Goal: Download file/media

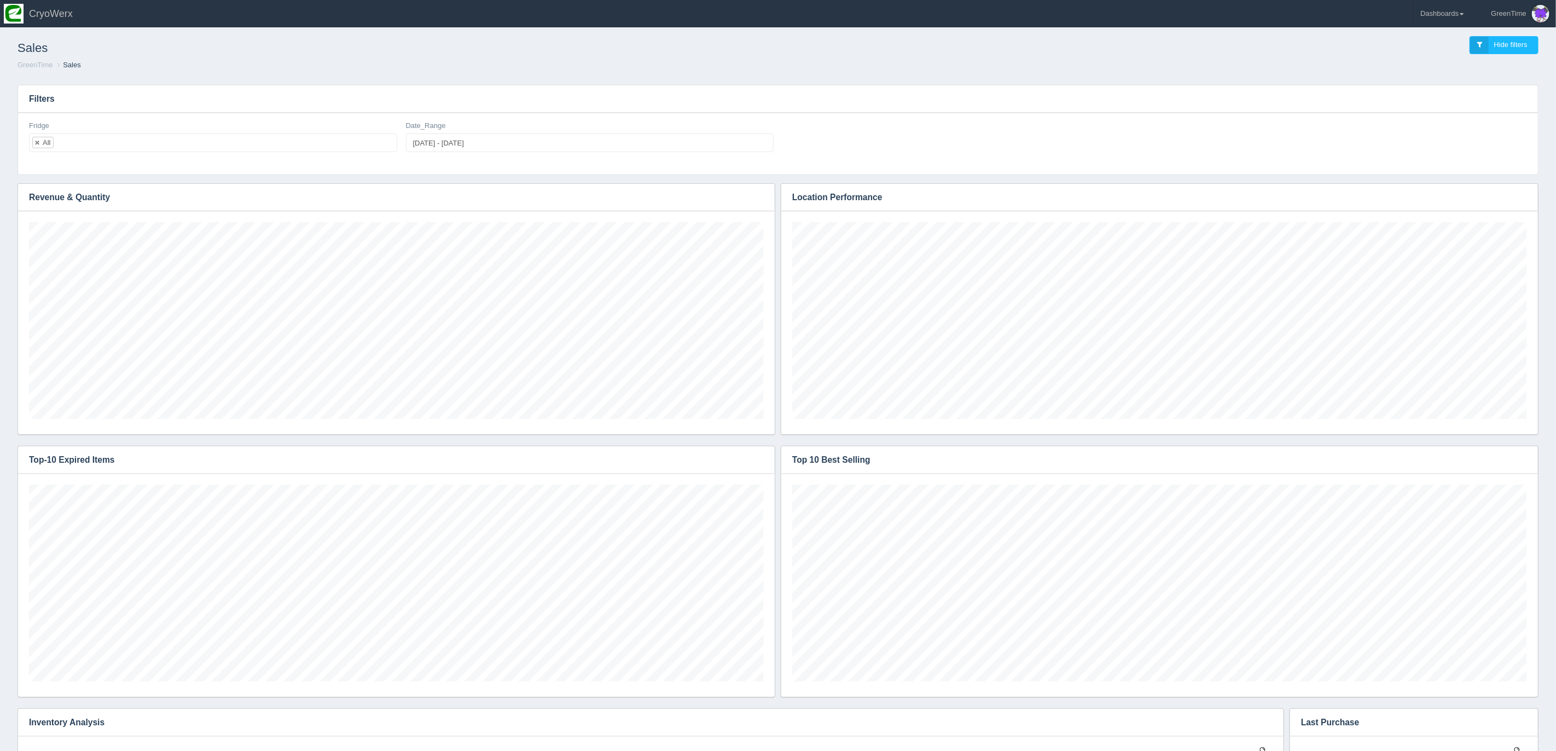
click at [491, 62] on ol "GreenTime Sales" at bounding box center [778, 65] width 1539 height 10
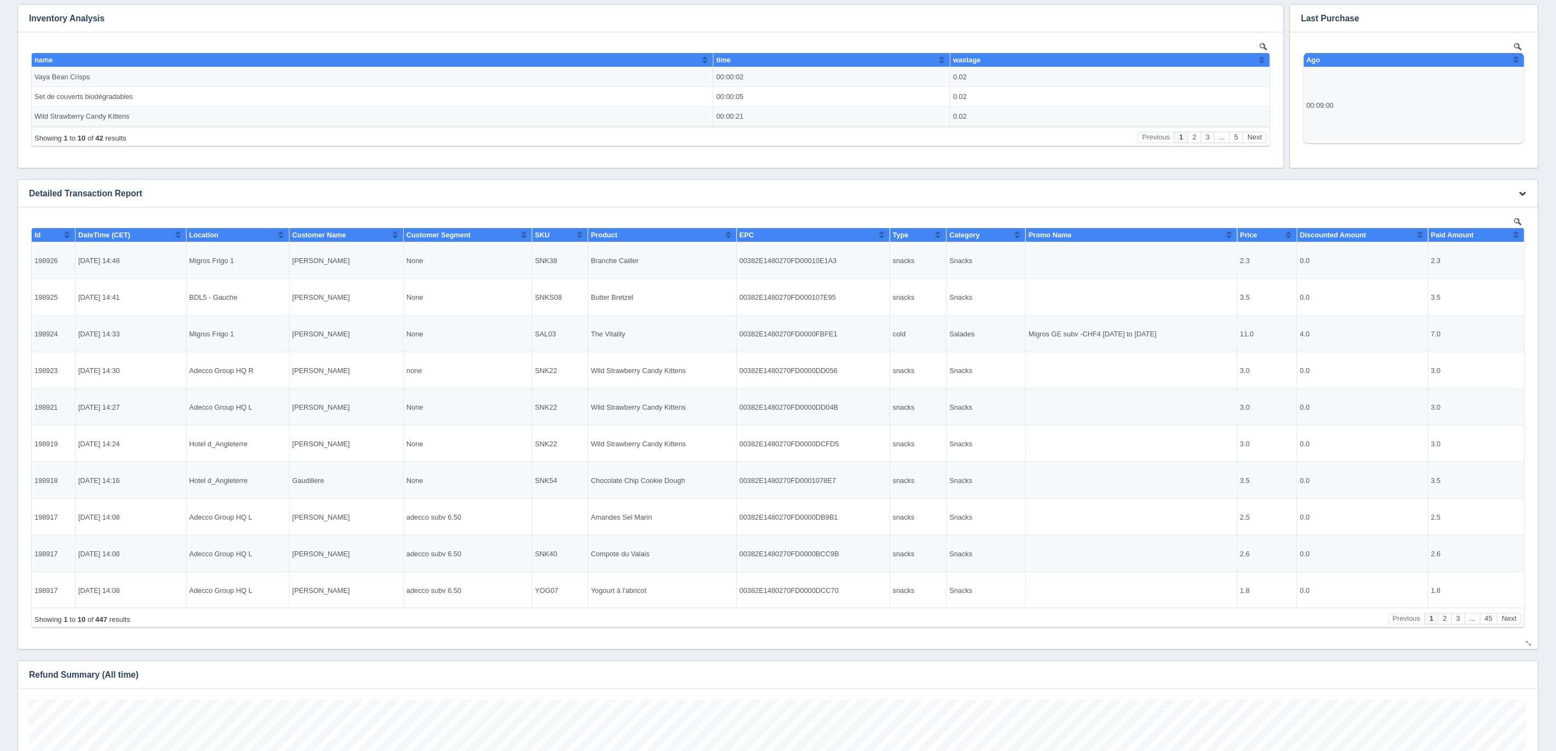
drag, startPoint x: 1518, startPoint y: 194, endPoint x: 1527, endPoint y: 199, distance: 10.0
click at [1519, 194] on icon "button" at bounding box center [1522, 193] width 7 height 7
click at [1481, 210] on link "Download CSV" at bounding box center [1486, 210] width 88 height 16
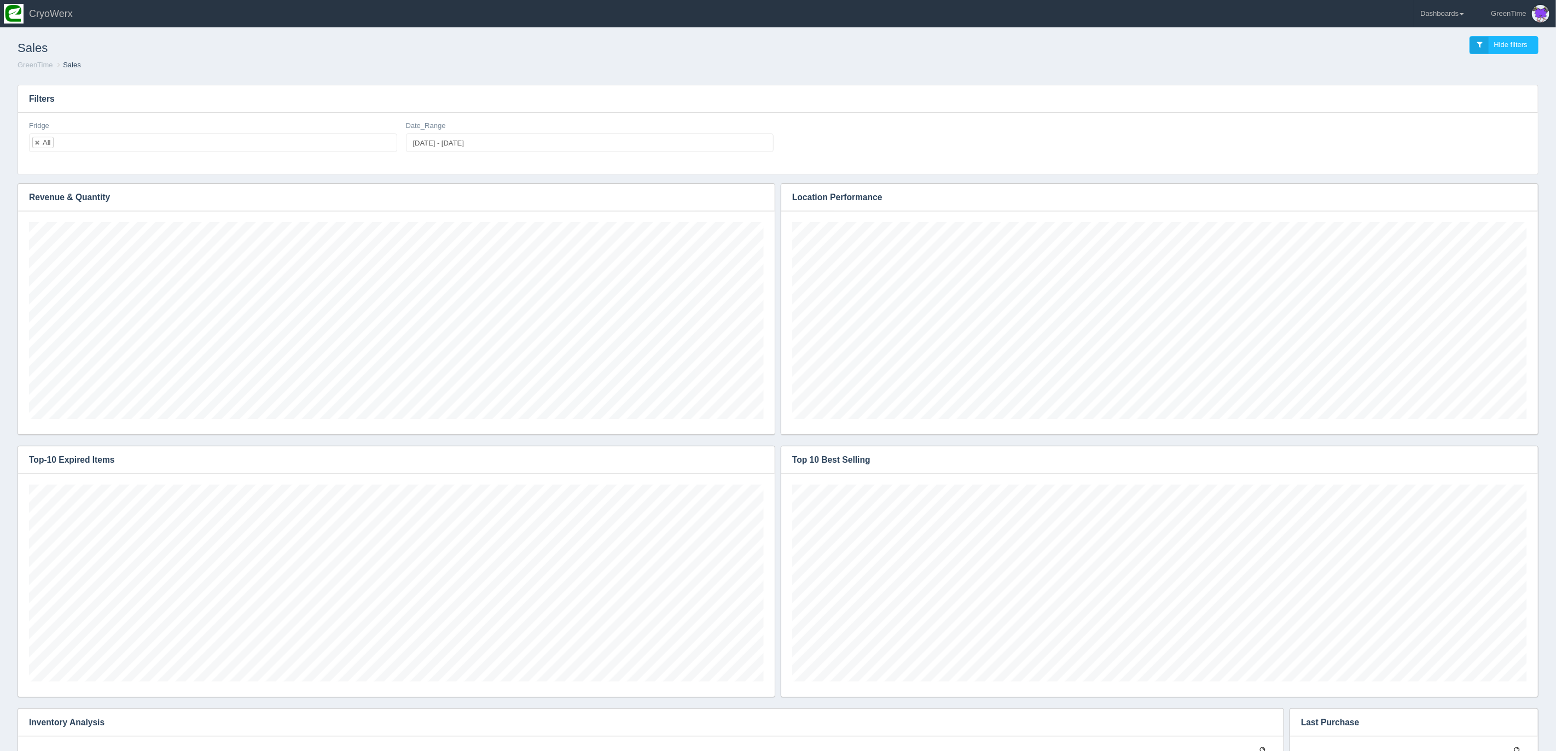
drag, startPoint x: 723, startPoint y: 55, endPoint x: 723, endPoint y: 63, distance: 7.7
click at [723, 61] on div "Sales Hide filters GreenTime Sales" at bounding box center [777, 53] width 1547 height 45
click at [1457, 13] on link "Dashboards" at bounding box center [1442, 13] width 57 height 27
click at [1451, 79] on link "GreenTime" at bounding box center [1488, 79] width 148 height 21
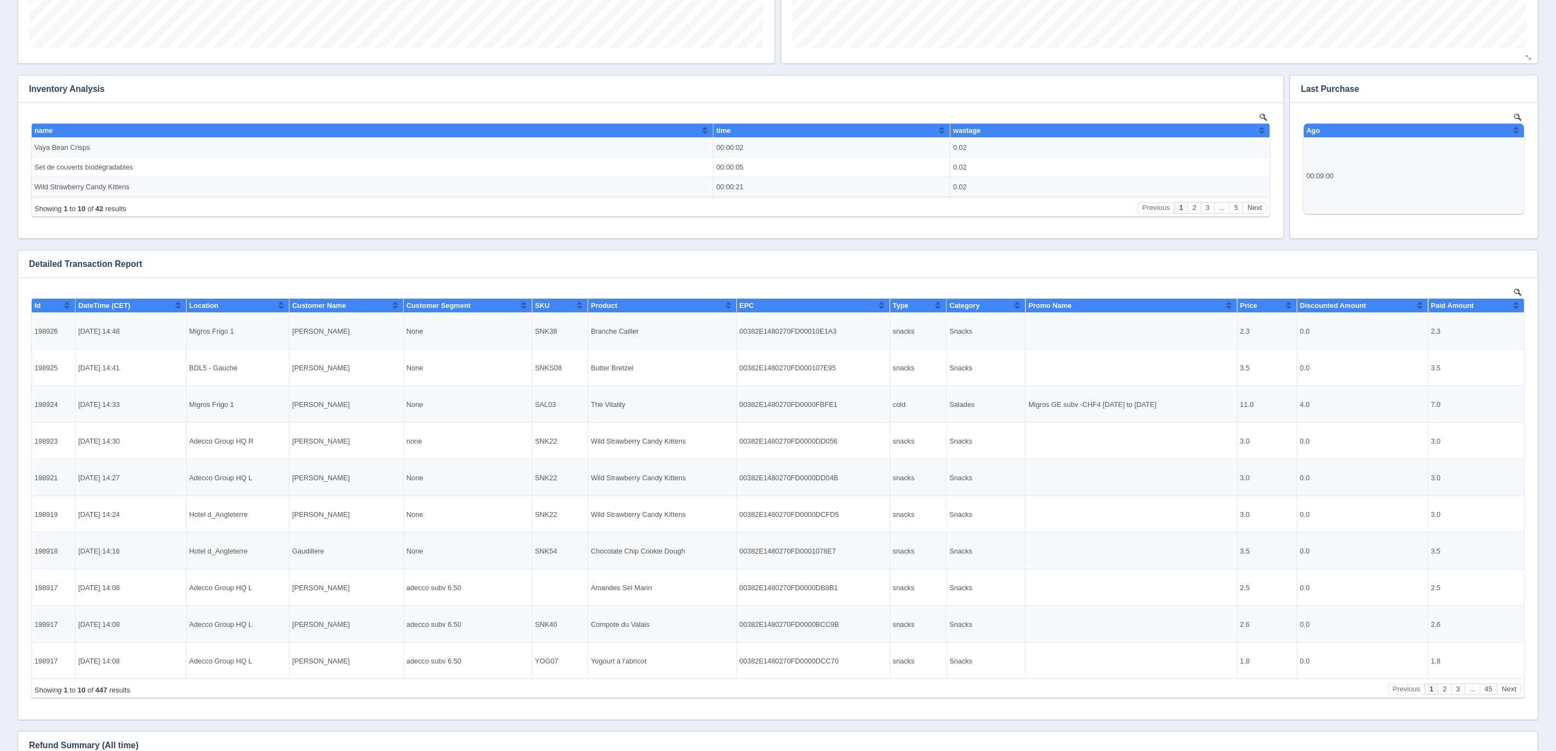
scroll to position [304, 0]
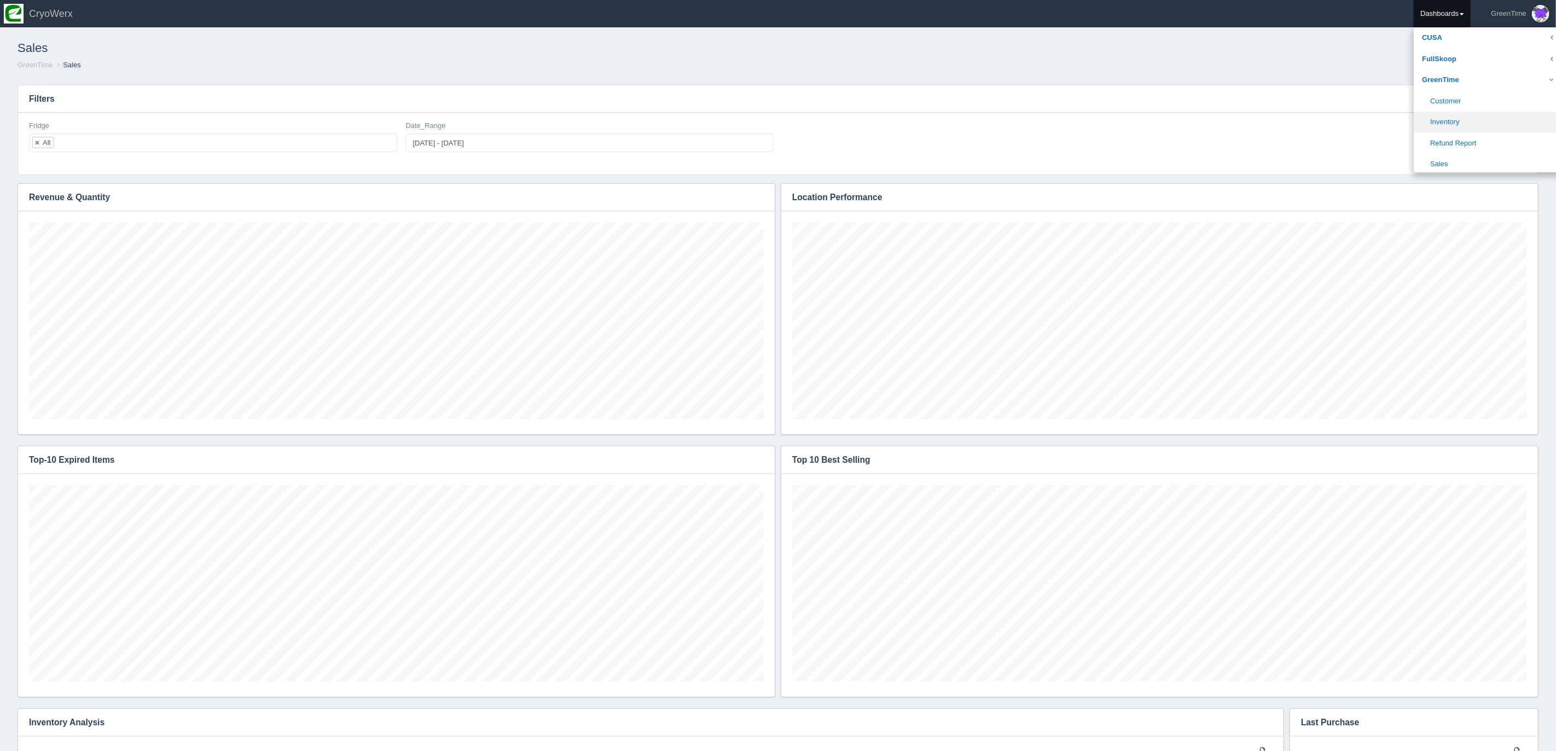
click at [1447, 125] on link "Inventory" at bounding box center [1488, 122] width 148 height 21
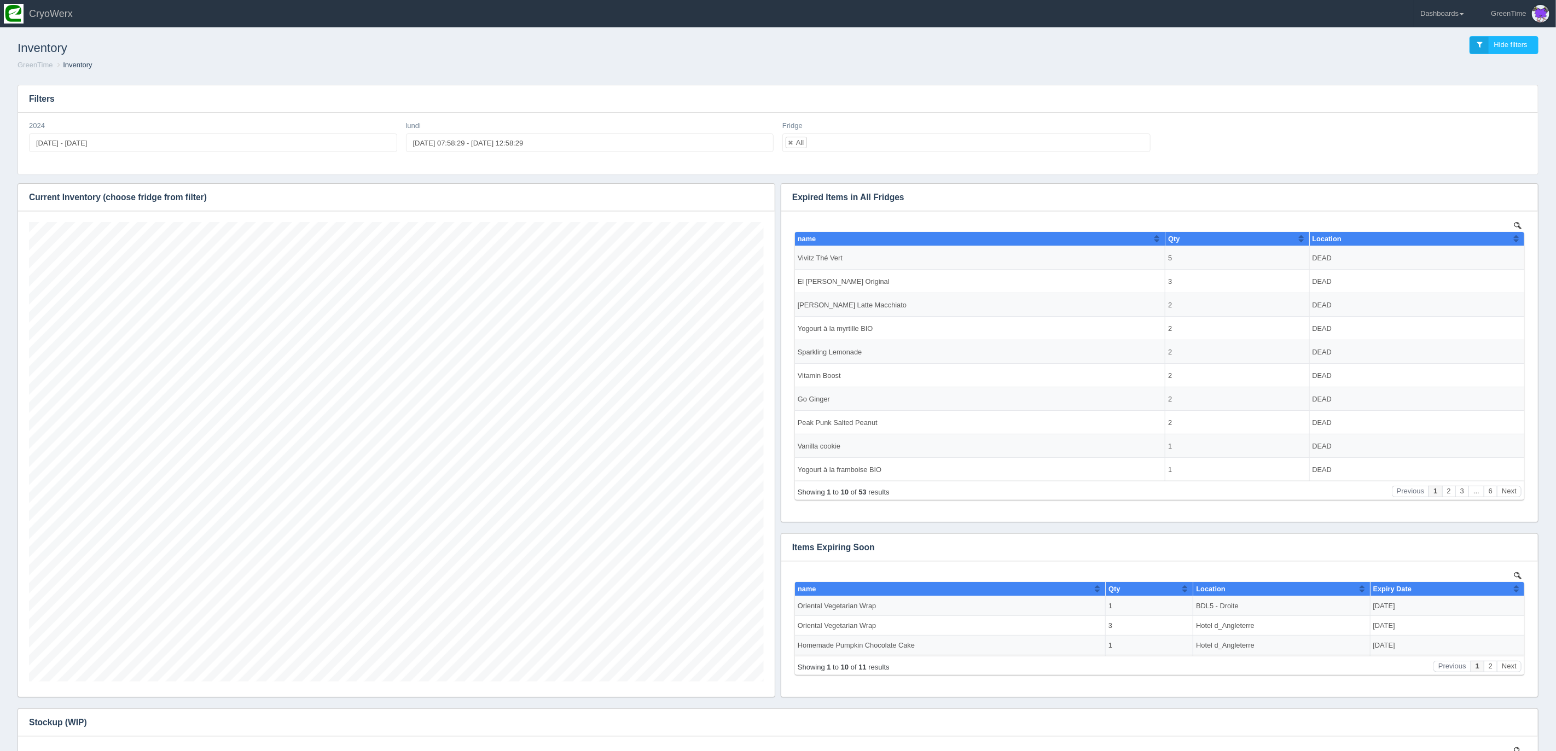
scroll to position [460, 735]
click at [760, 198] on icon "button" at bounding box center [759, 197] width 7 height 7
click at [707, 212] on link "Download CSV" at bounding box center [723, 214] width 88 height 16
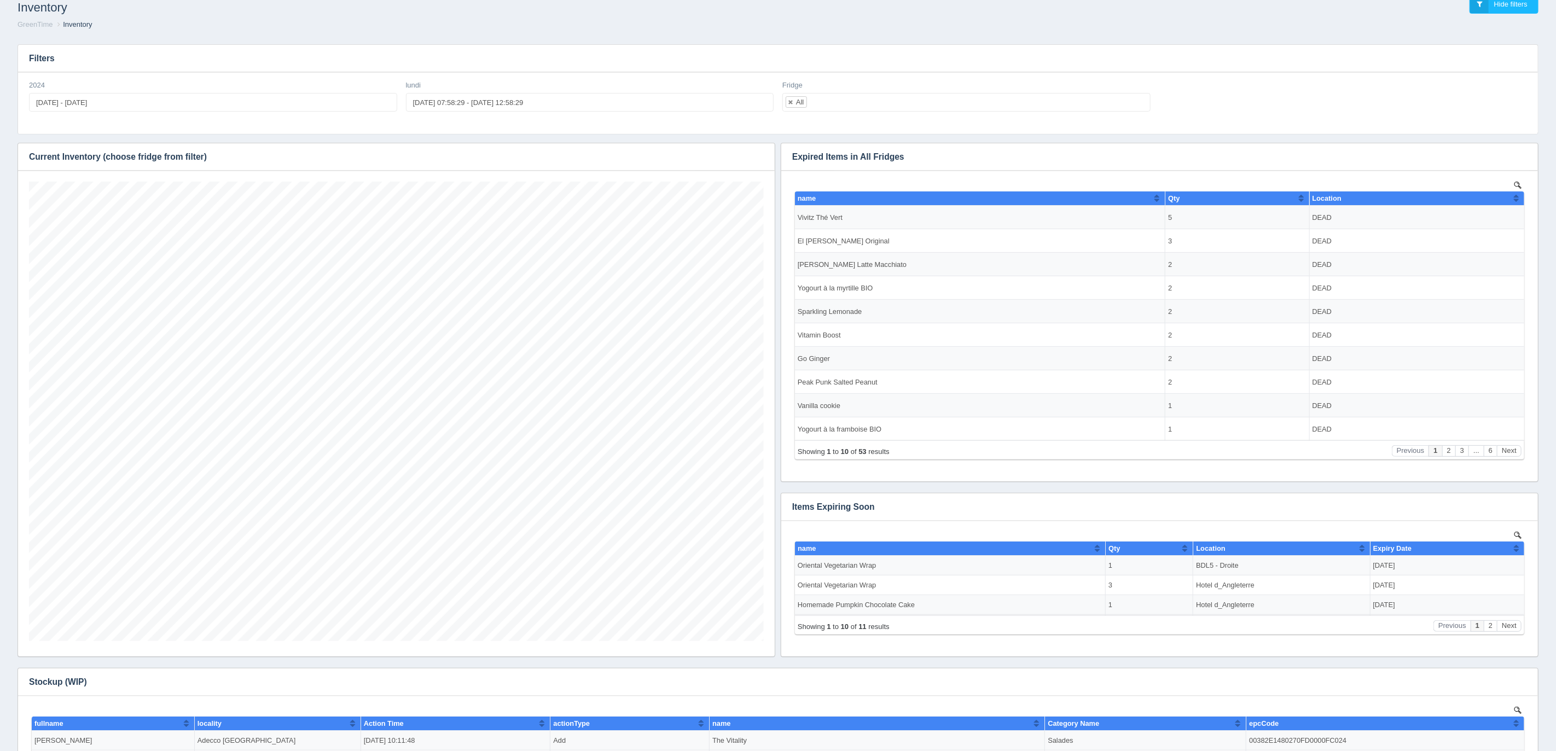
scroll to position [70, 0]
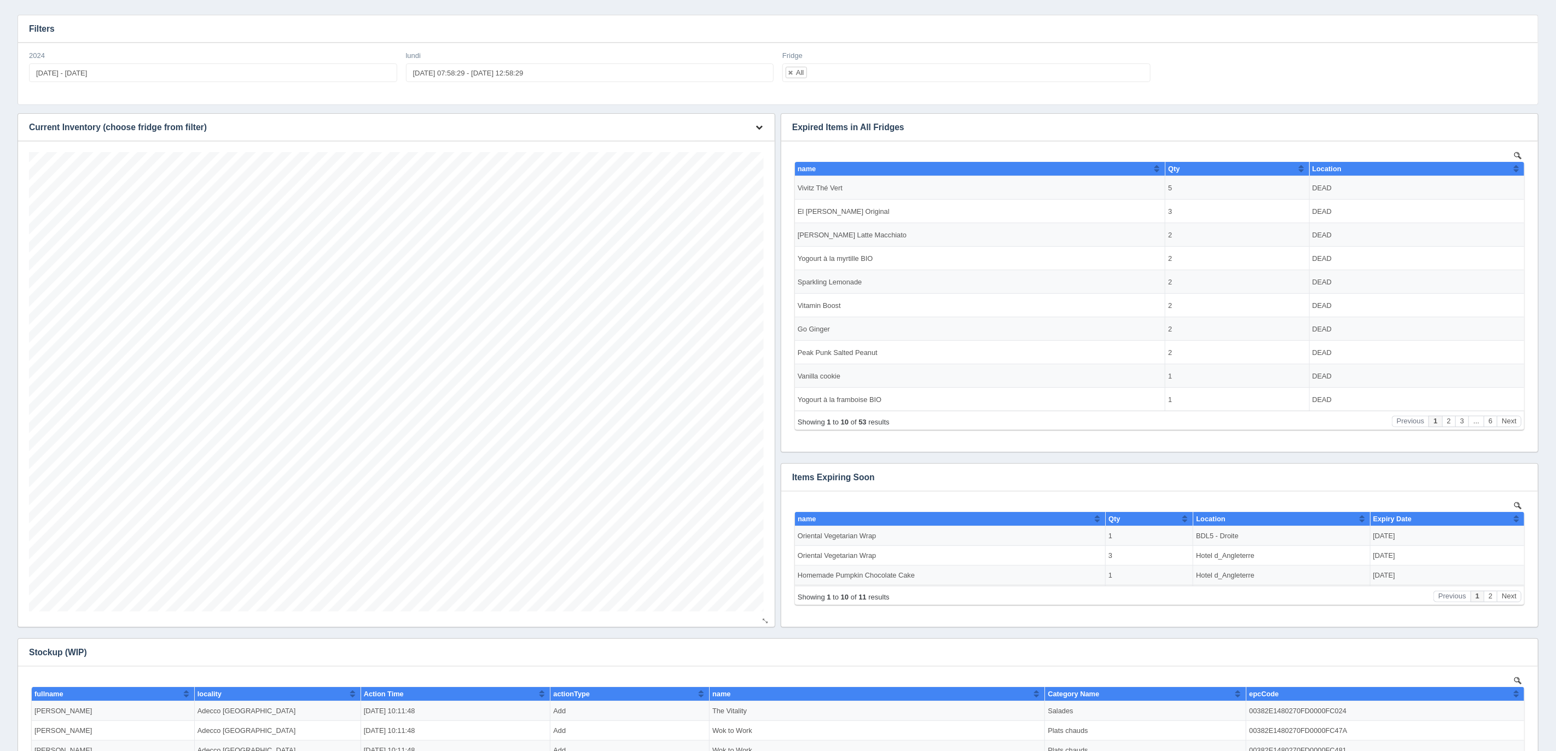
click at [758, 124] on icon "button" at bounding box center [759, 127] width 7 height 7
click at [726, 143] on link "Download CSV" at bounding box center [723, 144] width 88 height 16
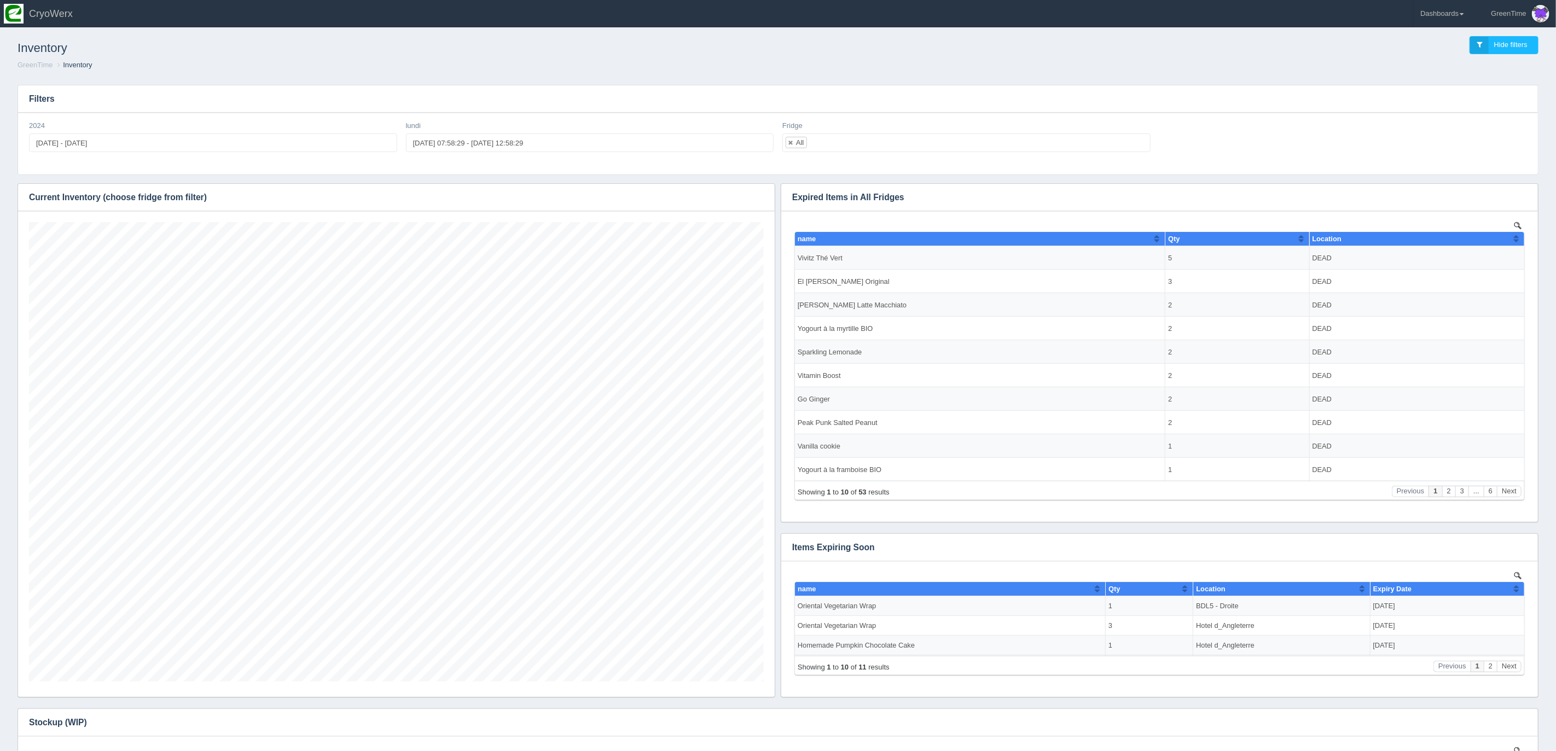
drag, startPoint x: 1414, startPoint y: 85, endPoint x: 1424, endPoint y: 66, distance: 22.3
click at [1414, 82] on div "Filters 2024 2024-01-01 - 2024-07-28 lundi 2025-10-08 07:58:29 - 2025-10-08 12:…" at bounding box center [778, 496] width 1539 height 841
click at [1459, 12] on link "Dashboards" at bounding box center [1442, 13] width 57 height 27
click at [1443, 82] on link "GreenTime" at bounding box center [1488, 79] width 148 height 21
drag, startPoint x: 1443, startPoint y: 164, endPoint x: 1430, endPoint y: 160, distance: 14.2
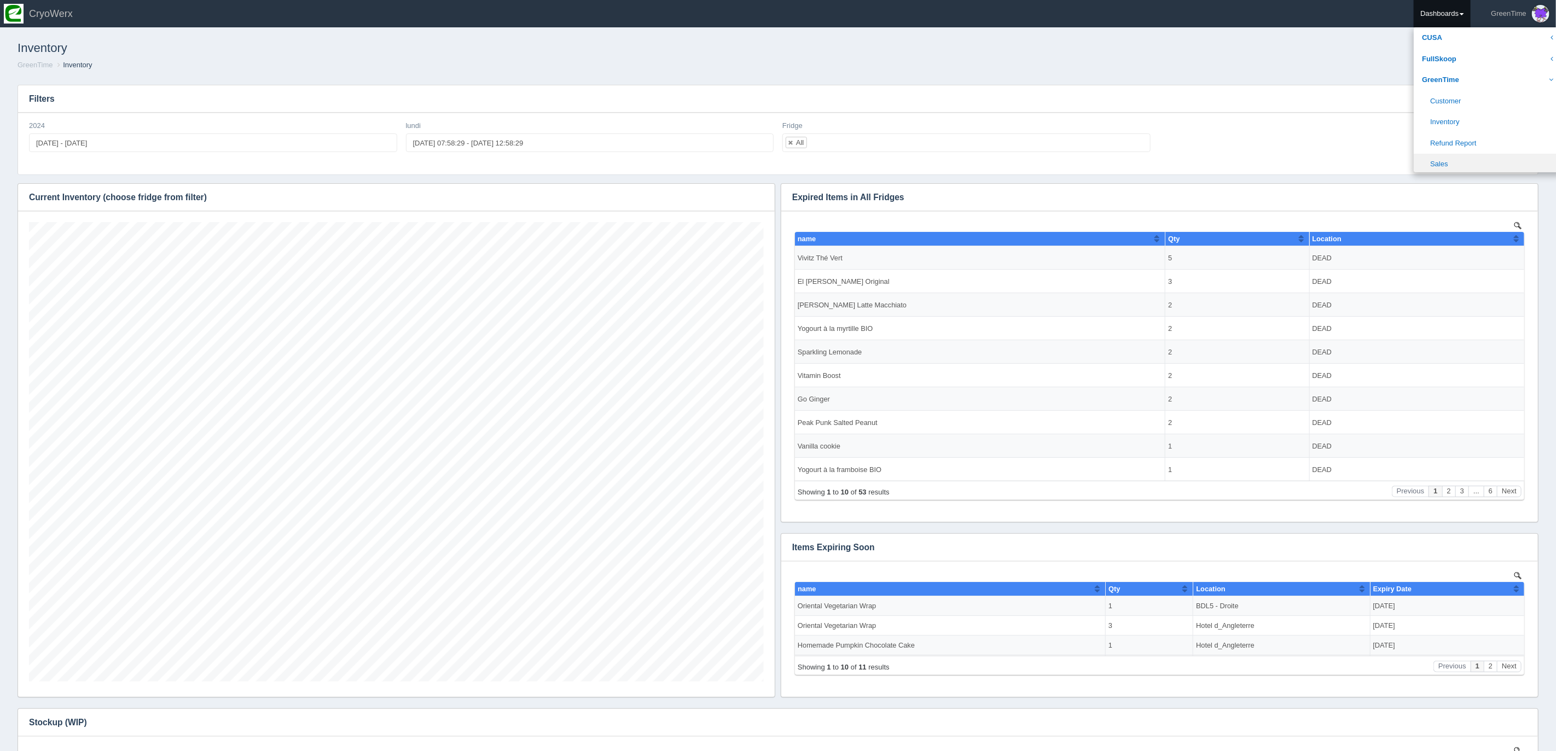
click at [1443, 164] on link "Sales" at bounding box center [1488, 164] width 148 height 21
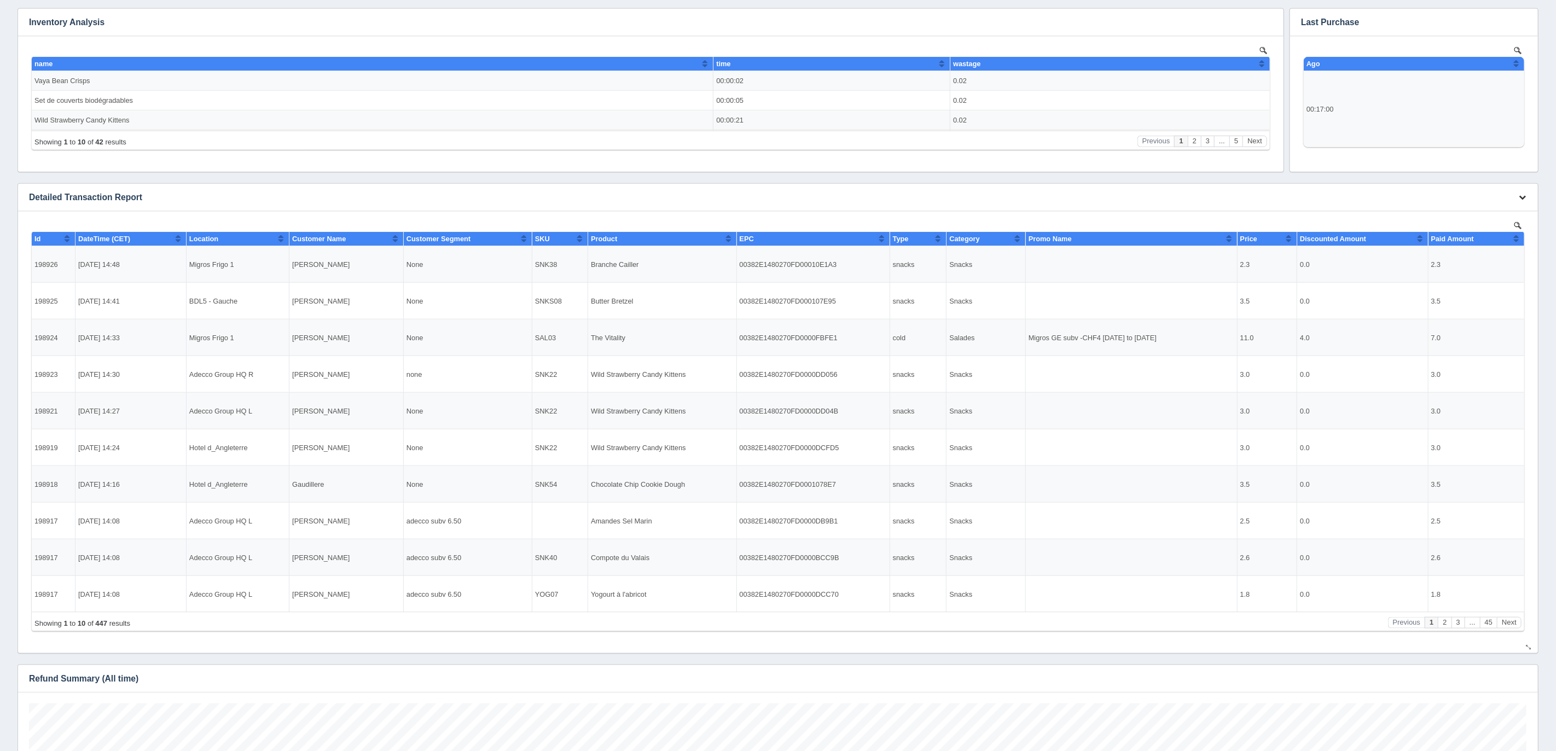
click at [1524, 196] on icon "button" at bounding box center [1522, 197] width 7 height 7
click at [1480, 214] on link "Download CSV" at bounding box center [1486, 214] width 88 height 16
